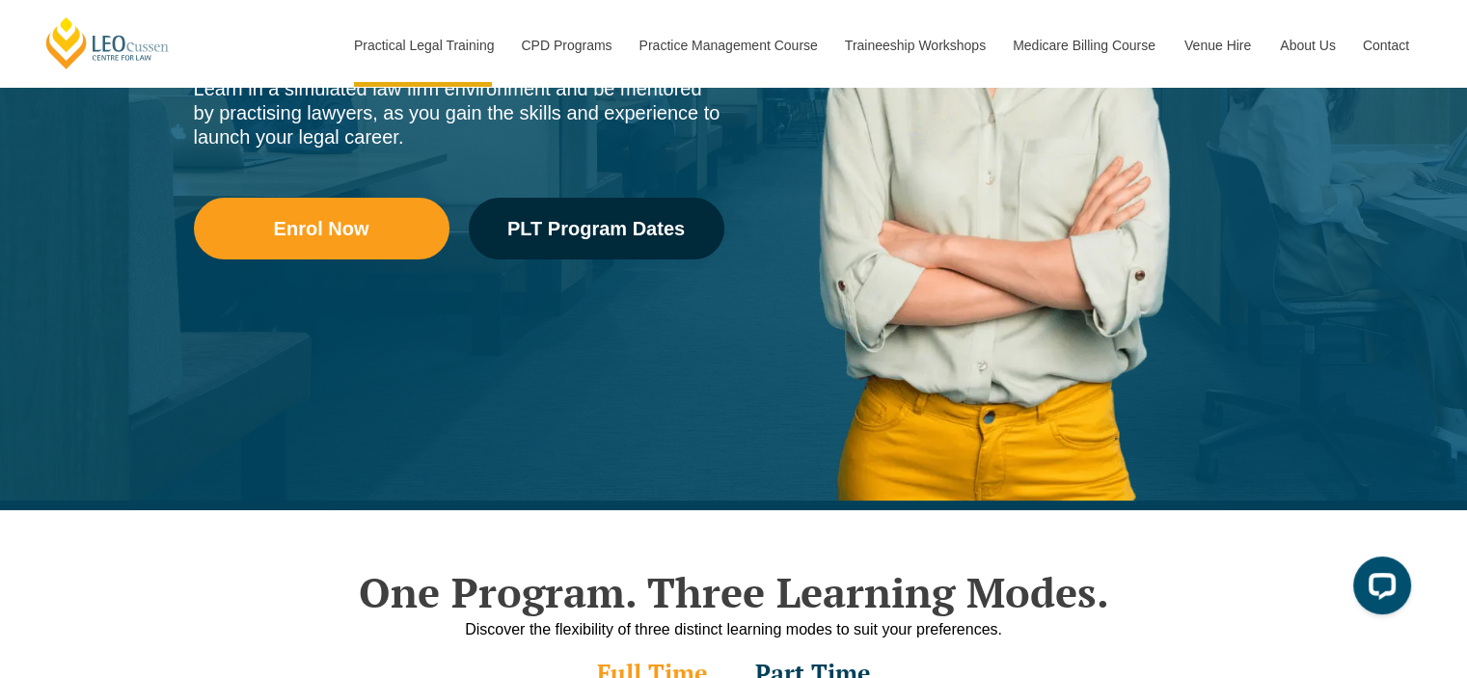
scroll to position [478, 0]
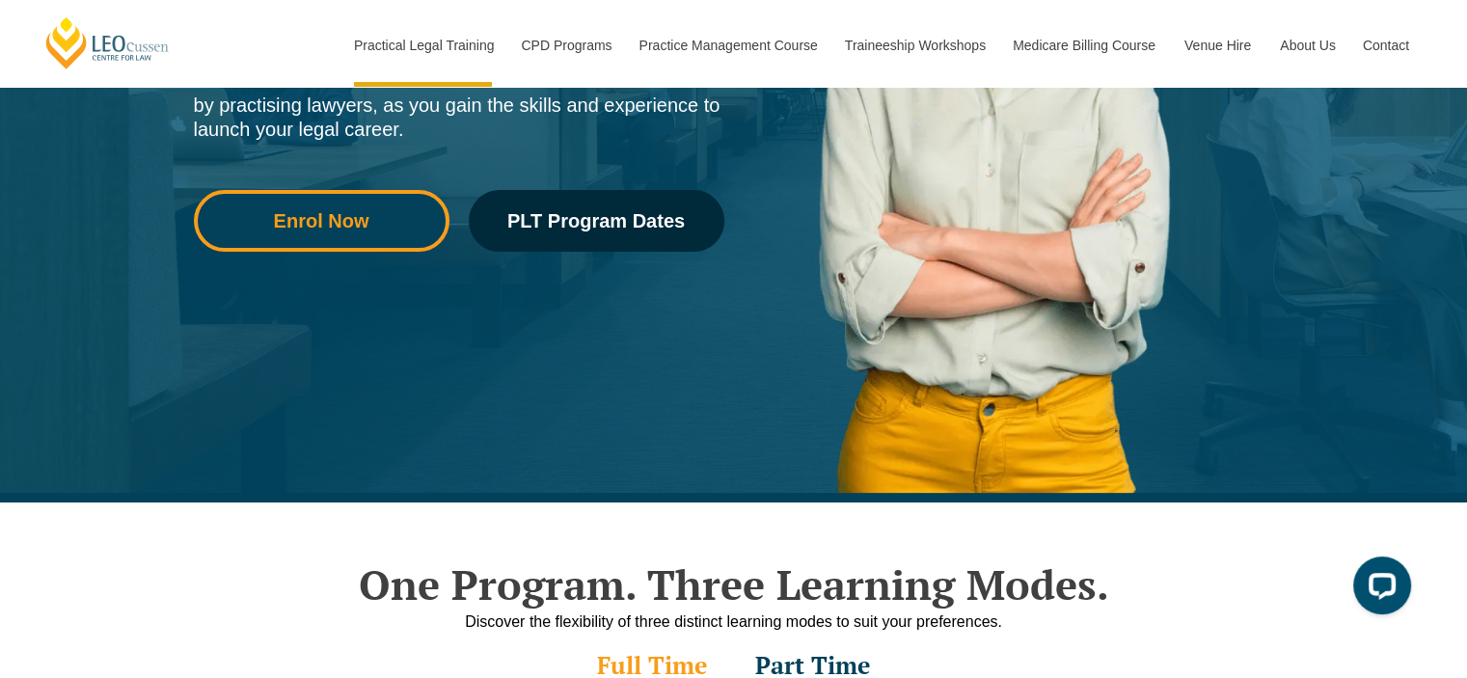
click at [340, 231] on link "Enrol Now" at bounding box center [322, 221] width 256 height 62
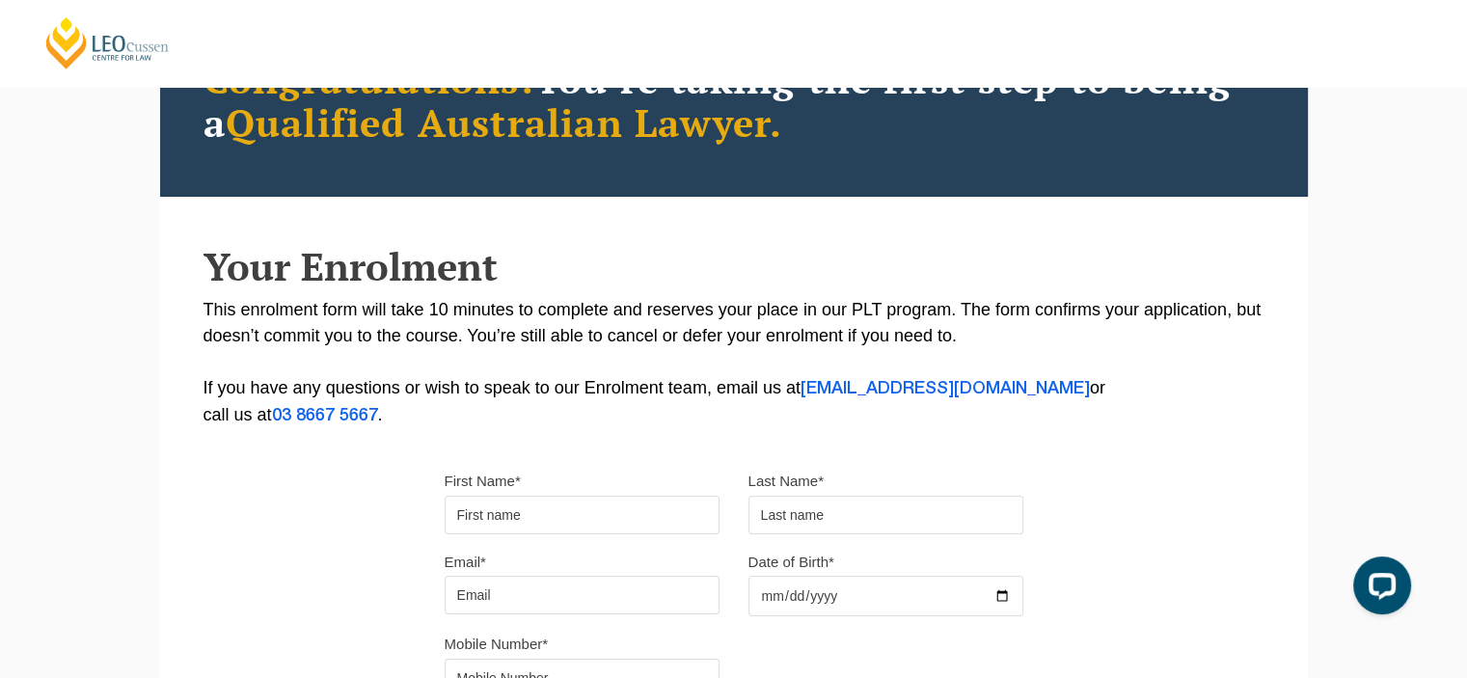
scroll to position [141, 0]
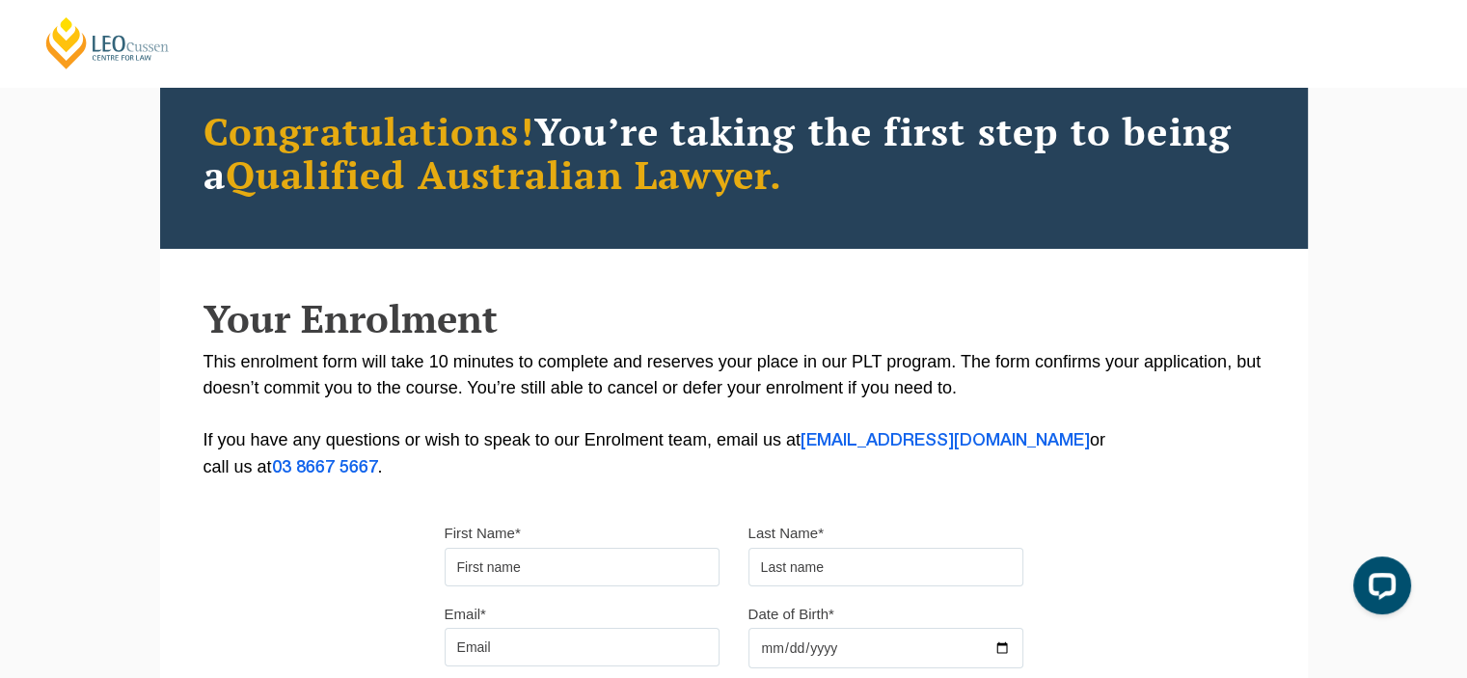
click at [340, 231] on div "Congratulations! You’re taking the first step to being a Qualified Australian L…" at bounding box center [733, 152] width 1147 height 193
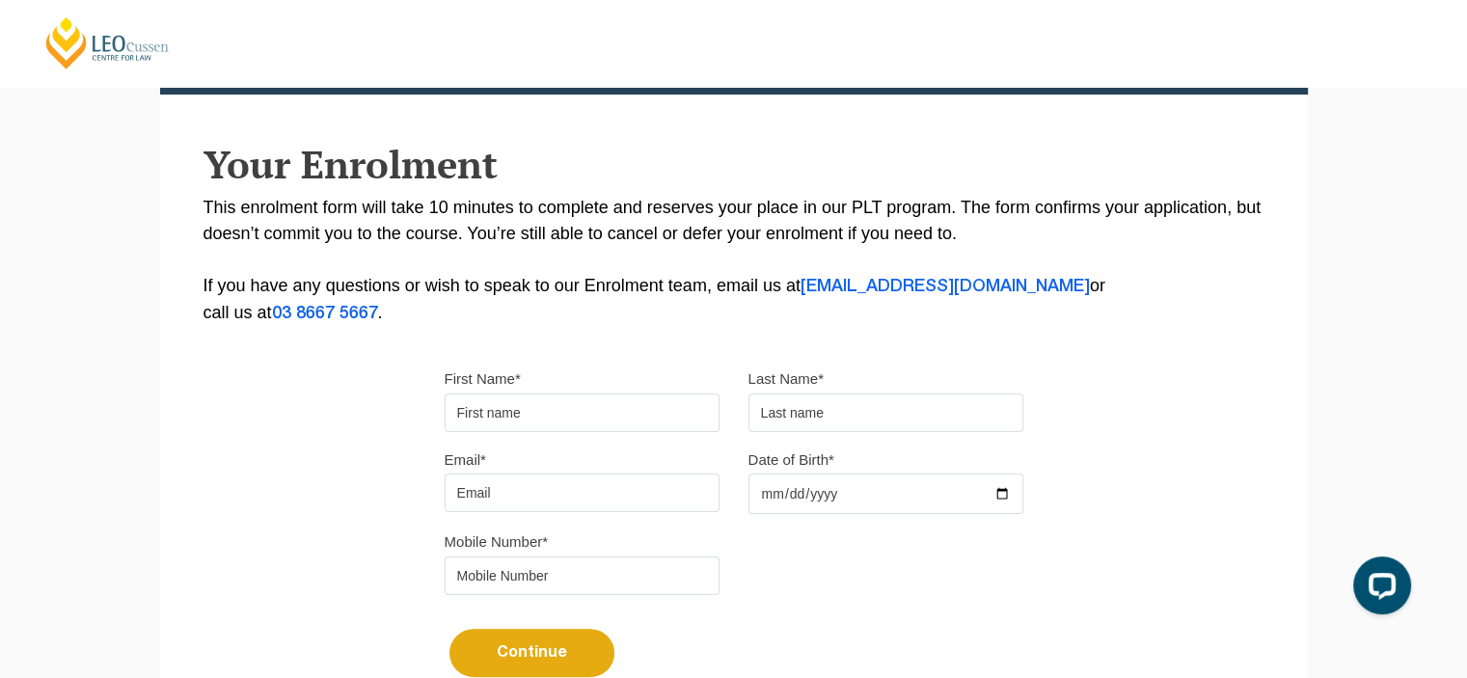
scroll to position [296, 0]
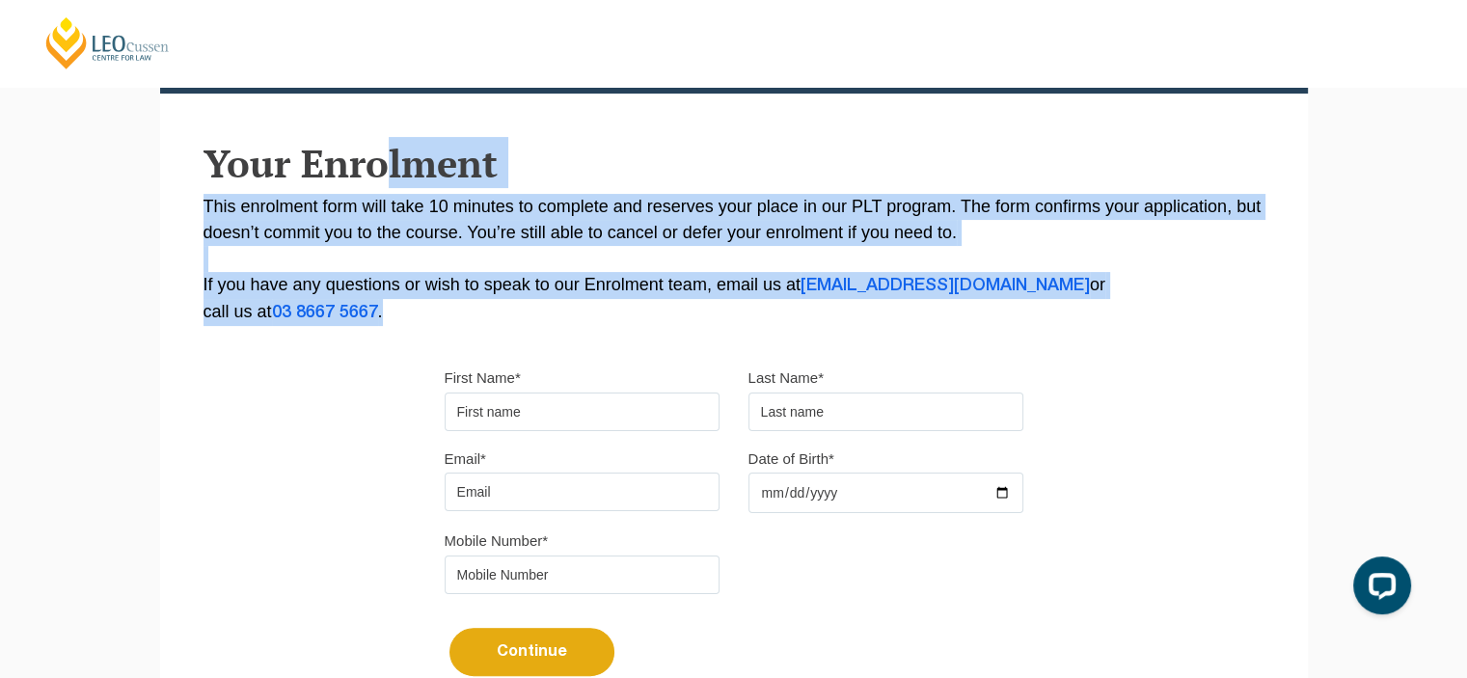
drag, startPoint x: 500, startPoint y: 263, endPoint x: 572, endPoint y: 304, distance: 82.0
click at [572, 304] on div "Your Enrolment This enrolment form will take 10 minutes to complete and reserve…" at bounding box center [733, 234] width 1147 height 184
click at [572, 304] on p "This enrolment form will take 10 minutes to complete and reserves your place in…" at bounding box center [733, 260] width 1061 height 132
drag, startPoint x: 575, startPoint y: 304, endPoint x: 415, endPoint y: 181, distance: 201.5
click at [415, 181] on div "Your Enrolment This enrolment form will take 10 minutes to complete and reserve…" at bounding box center [733, 234] width 1147 height 184
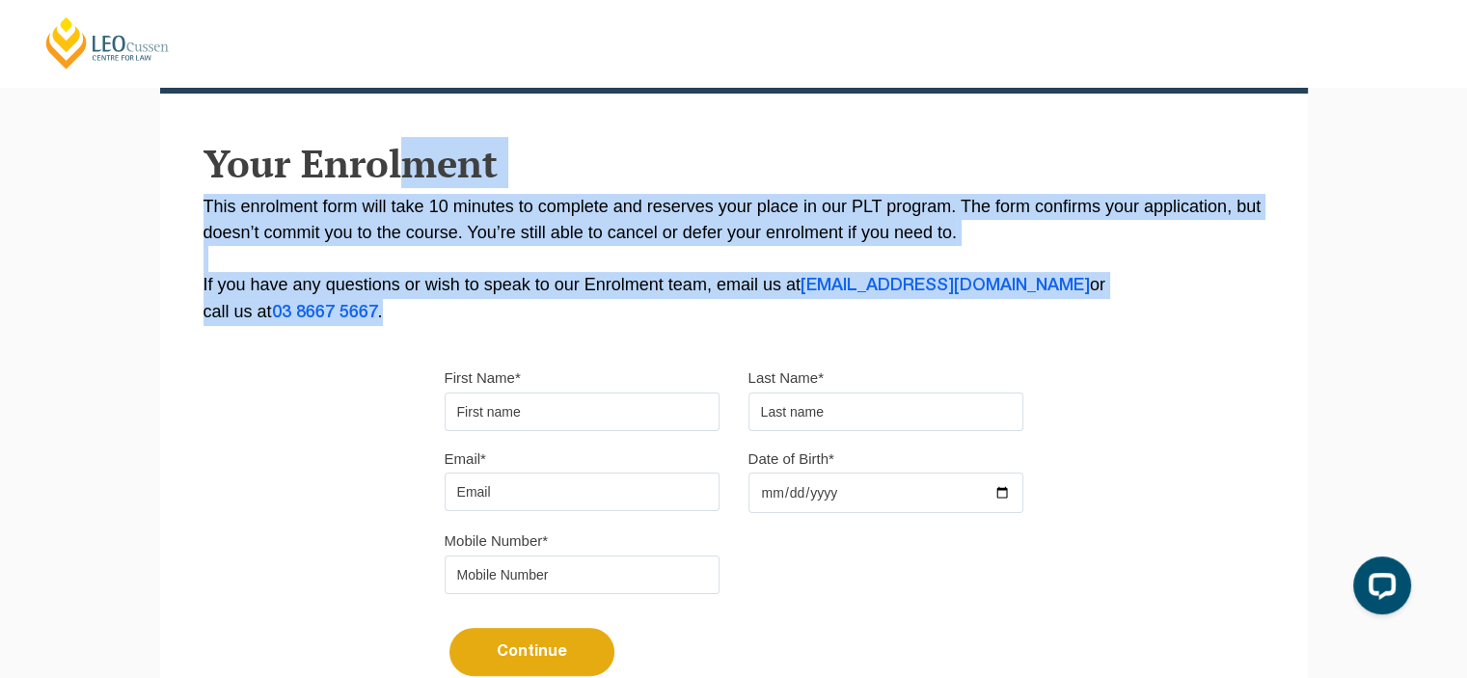
click at [429, 203] on p "This enrolment form will take 10 minutes to complete and reserves your place in…" at bounding box center [733, 260] width 1061 height 132
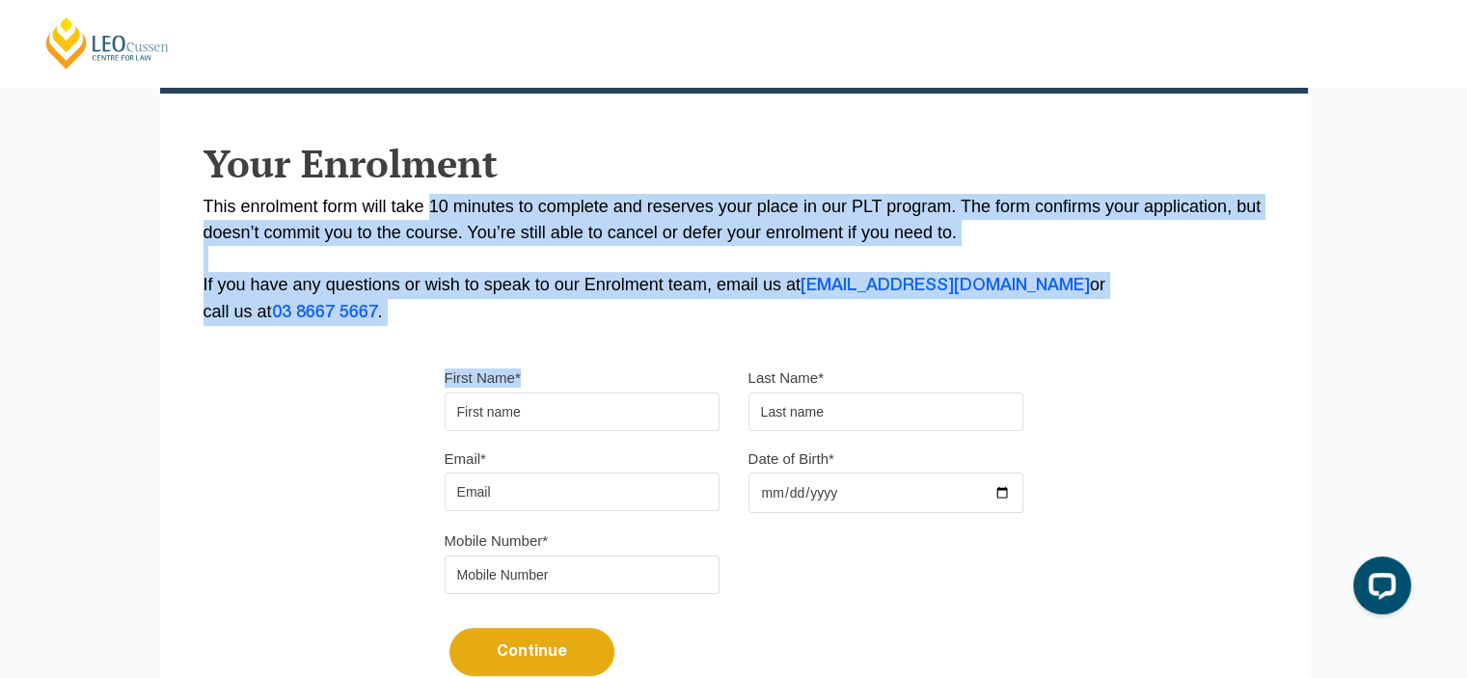
drag, startPoint x: 429, startPoint y: 203, endPoint x: 552, endPoint y: 328, distance: 175.2
click at [552, 328] on div "Please note that your information is saved on our server as you enter it. Congr…" at bounding box center [733, 294] width 1147 height 859
click at [550, 319] on p "This enrolment form will take 10 minutes to complete and reserves your place in…" at bounding box center [733, 260] width 1061 height 132
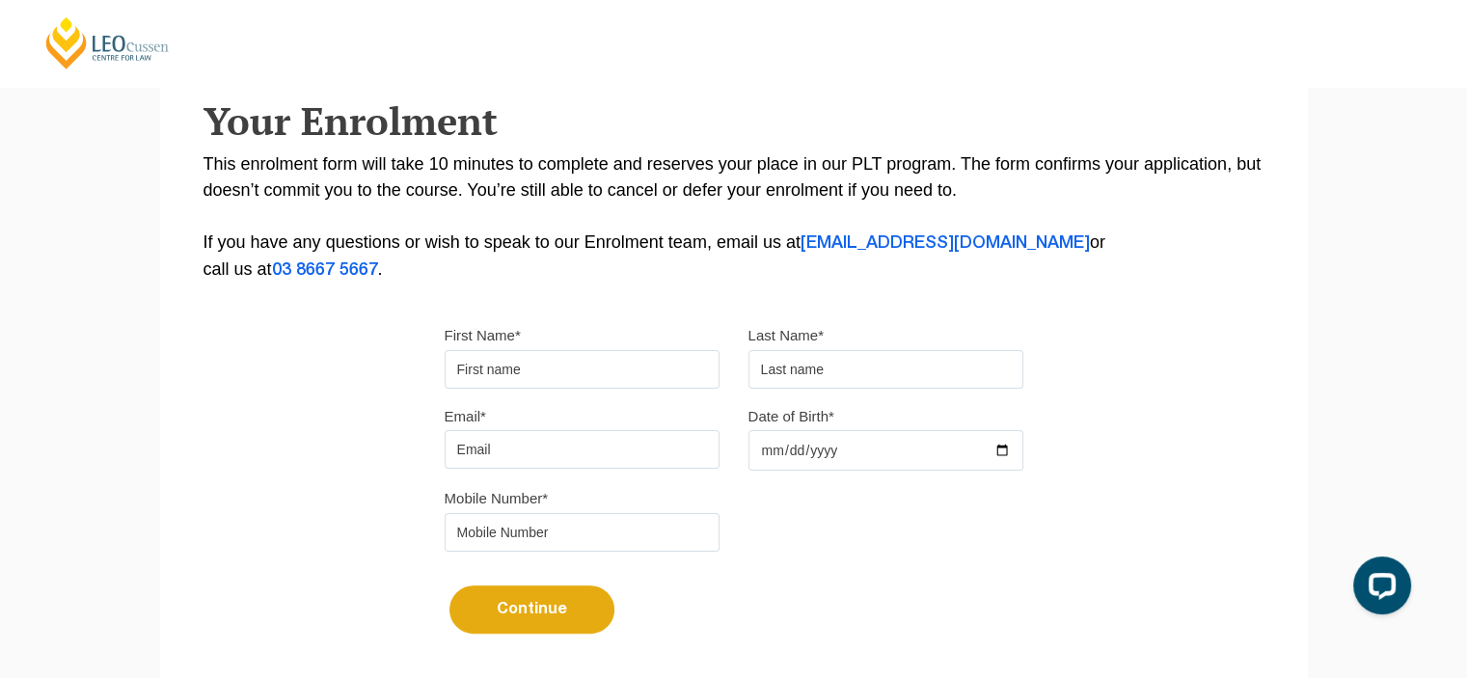
scroll to position [339, 0]
click at [540, 372] on input "First Name*" at bounding box center [581, 368] width 275 height 39
type input "Nicholas"
click at [893, 336] on div "Last Name*" at bounding box center [886, 354] width 304 height 67
click at [879, 342] on div "Last Name*" at bounding box center [886, 354] width 304 height 67
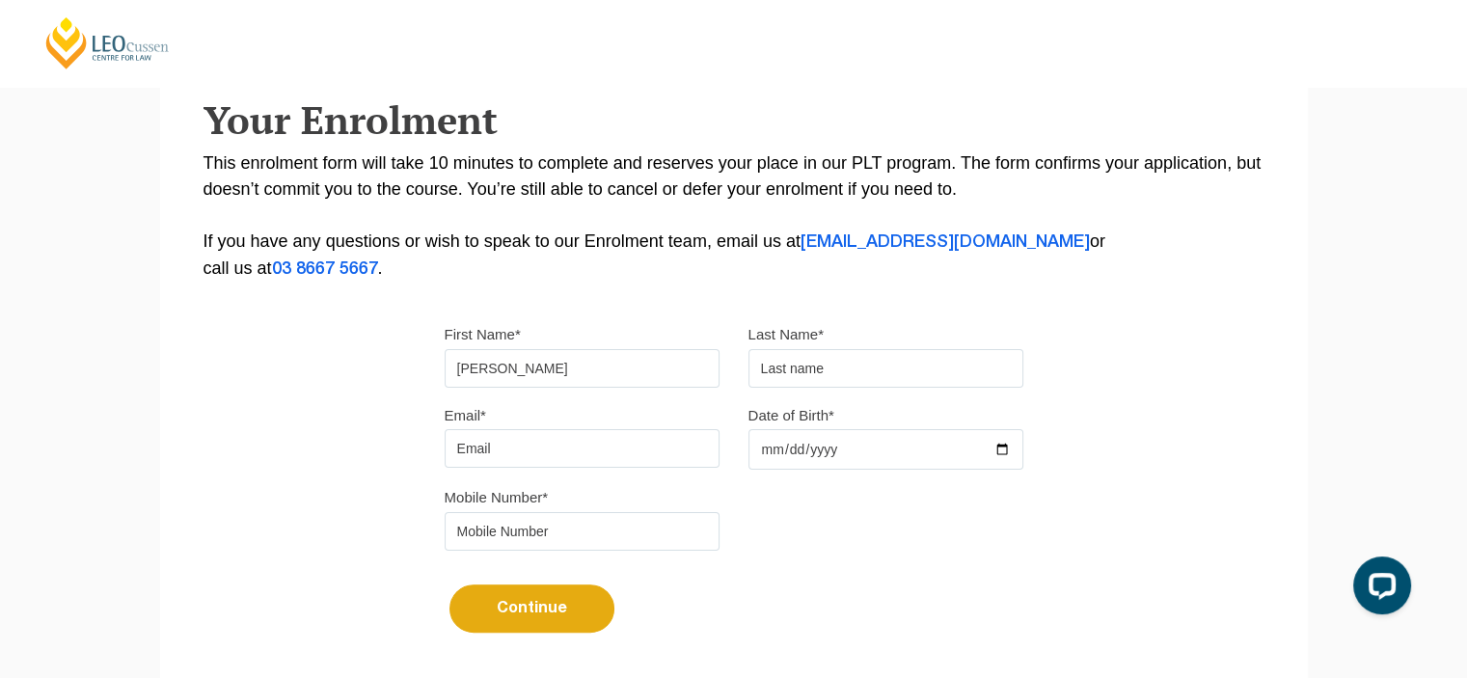
click at [856, 363] on input "text" at bounding box center [885, 368] width 275 height 39
type input "g"
type input "Gristwood"
click at [559, 428] on div "Email*" at bounding box center [582, 435] width 304 height 67
click at [565, 445] on input "Email*" at bounding box center [581, 448] width 275 height 39
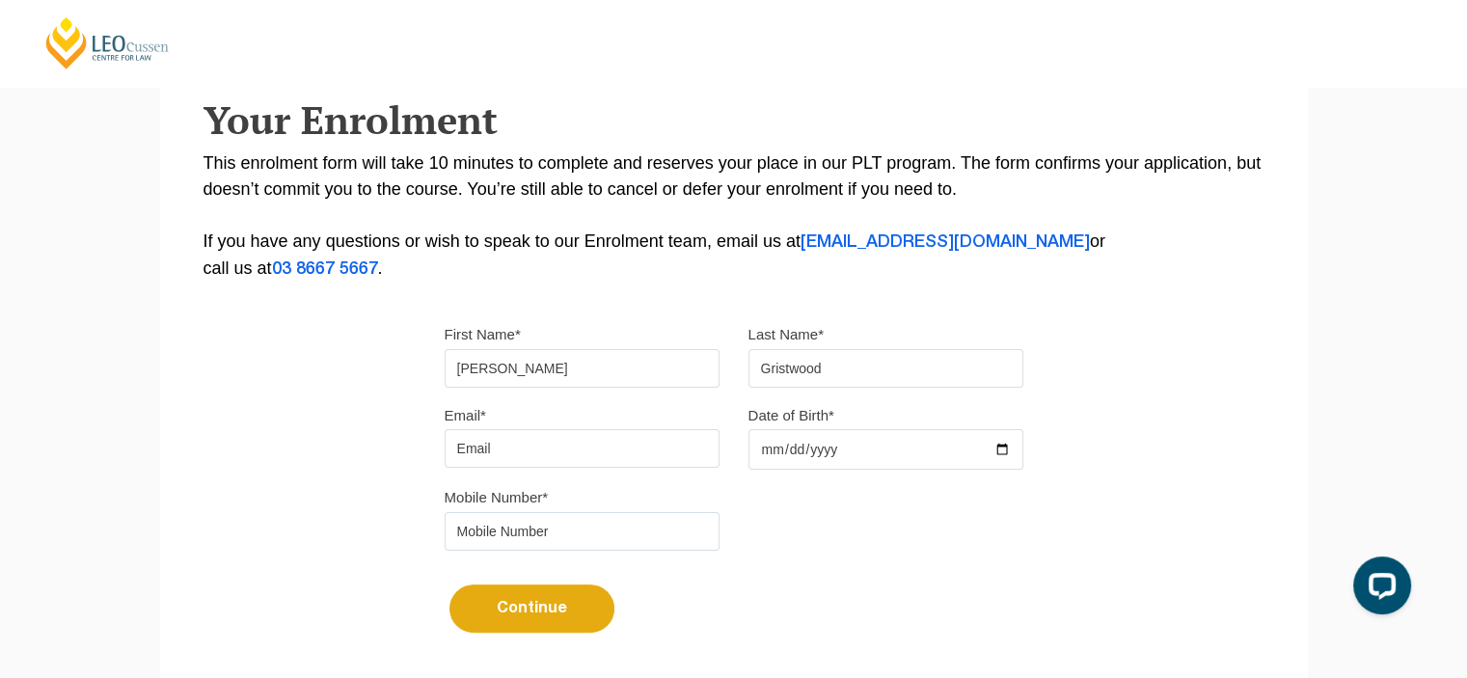
type input "nicholasgristwood@hotmail.com"
click at [814, 444] on input "Date of Birth*" at bounding box center [885, 449] width 275 height 40
click at [777, 447] on input "Date of Birth*" at bounding box center [885, 449] width 275 height 40
click at [764, 446] on input "Date of Birth*" at bounding box center [885, 449] width 275 height 40
type input "2000-10-26"
